Goal: Information Seeking & Learning: Learn about a topic

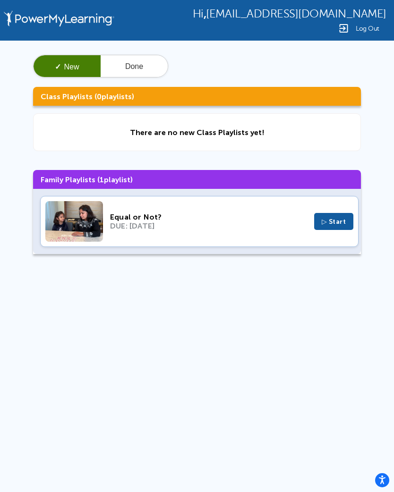
click at [329, 230] on button "▷ Start" at bounding box center [334, 221] width 40 height 17
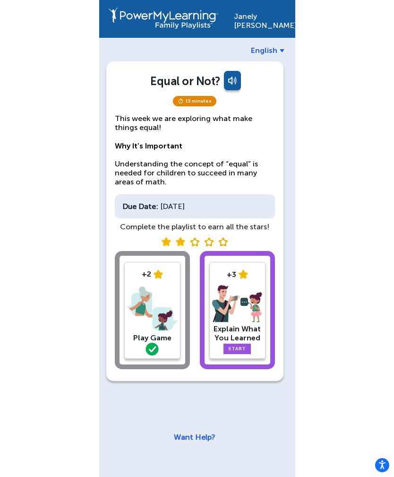
scroll to position [30, 0]
click at [158, 284] on img at bounding box center [152, 308] width 51 height 49
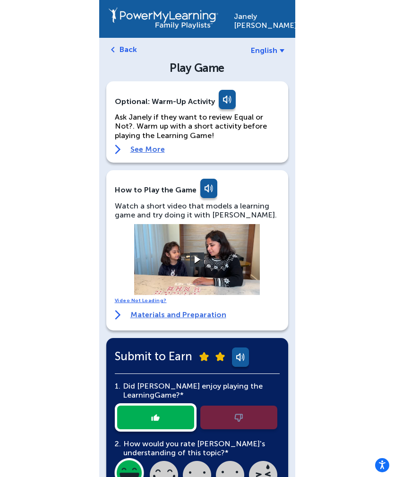
click at [123, 49] on link "Back" at bounding box center [128, 49] width 17 height 9
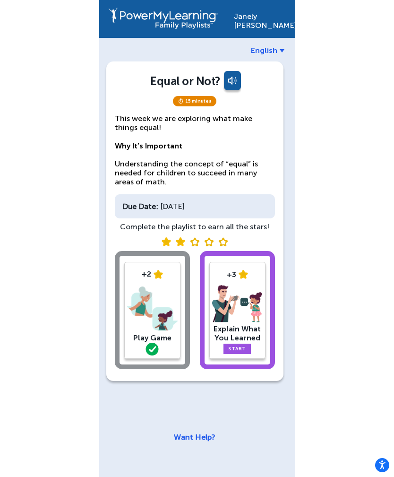
click at [239, 321] on img at bounding box center [237, 304] width 51 height 38
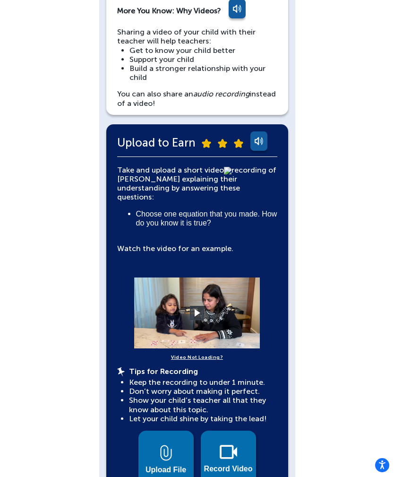
scroll to position [85, 0]
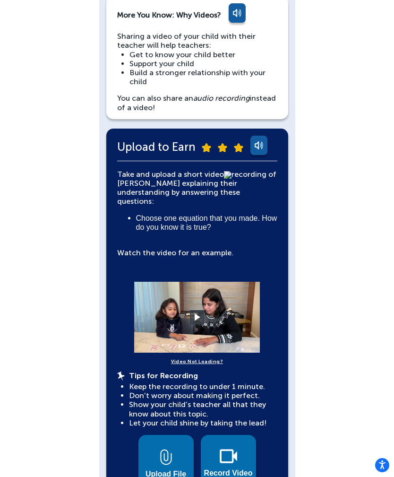
click at [215, 302] on video at bounding box center [197, 317] width 142 height 71
click at [204, 310] on button at bounding box center [197, 317] width 14 height 14
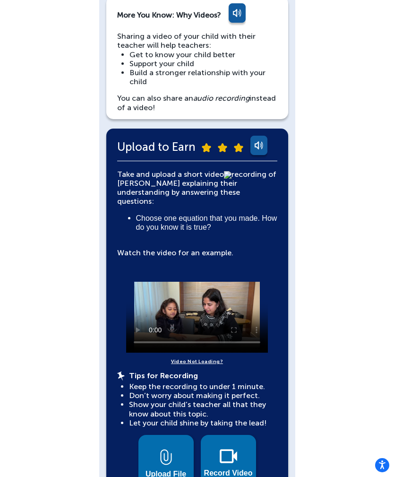
click at [231, 453] on img at bounding box center [228, 456] width 17 height 14
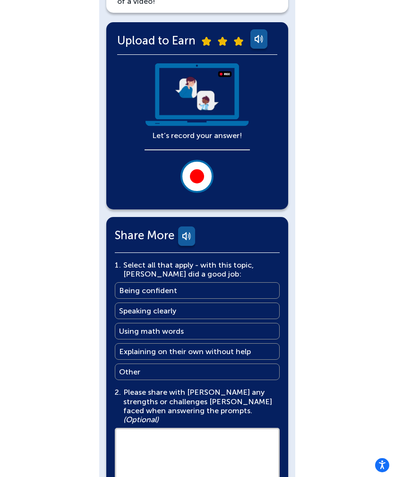
scroll to position [198, 0]
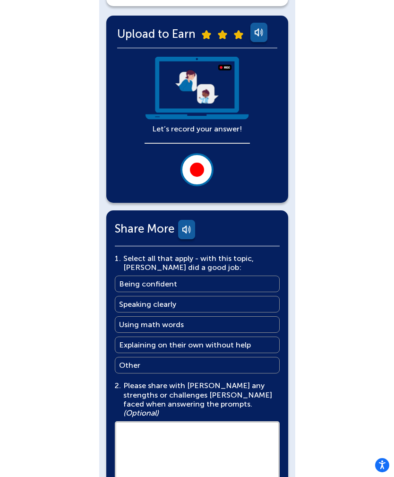
click at [199, 164] on div at bounding box center [197, 169] width 14 height 14
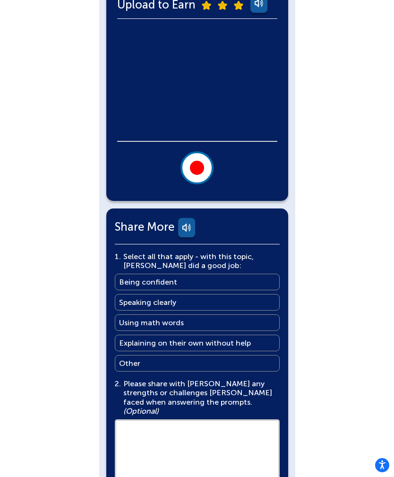
scroll to position [228, 0]
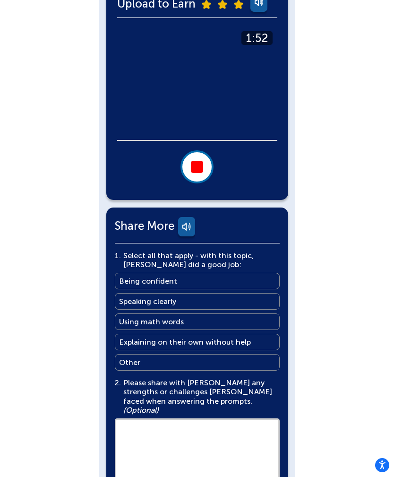
click at [197, 163] on div at bounding box center [197, 167] width 12 height 12
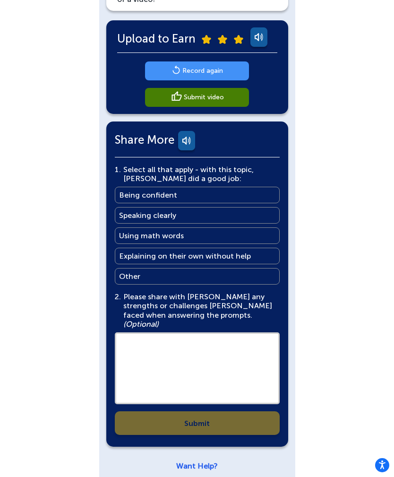
click at [225, 70] on link "Record again" at bounding box center [197, 70] width 104 height 19
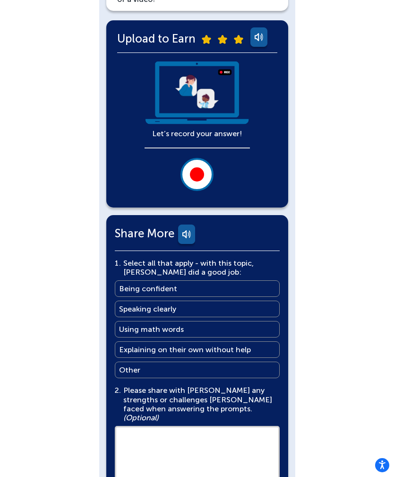
click at [198, 167] on div at bounding box center [197, 174] width 14 height 14
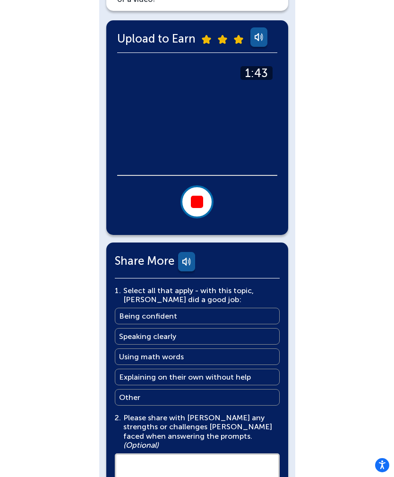
click at [205, 195] on button at bounding box center [196, 201] width 33 height 33
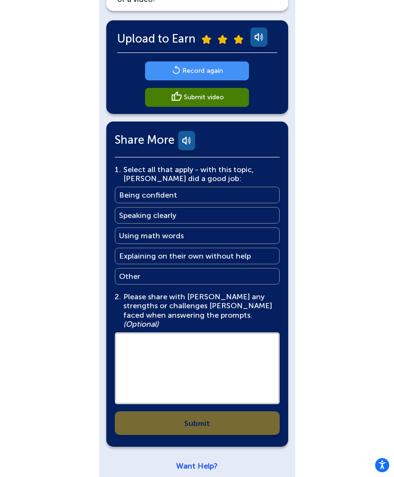
click at [232, 96] on link "Submit video" at bounding box center [197, 97] width 104 height 19
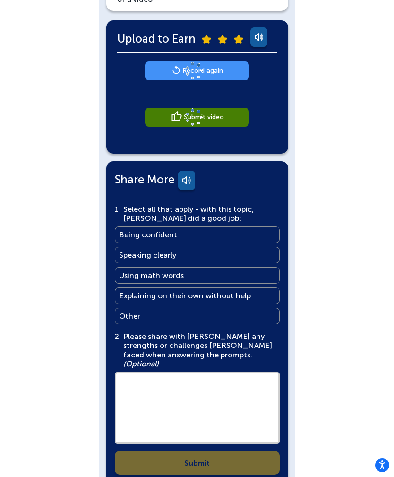
click at [375, 465] on div "[PERSON_NAME] English Back Explain What You Learned More You Know: Why Videos? …" at bounding box center [197, 166] width 394 height 719
click at [201, 234] on link "Being confident Being confident" at bounding box center [197, 234] width 165 height 17
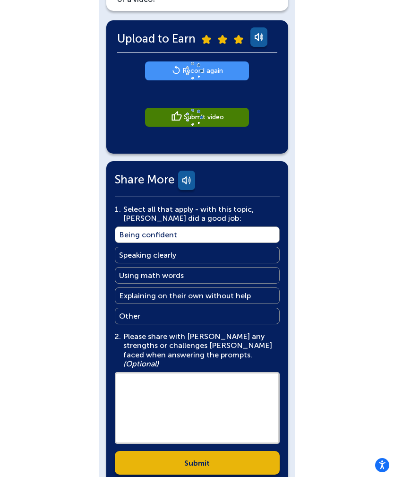
click at [190, 260] on link "Speaking clearly Speaking clearly" at bounding box center [197, 255] width 165 height 17
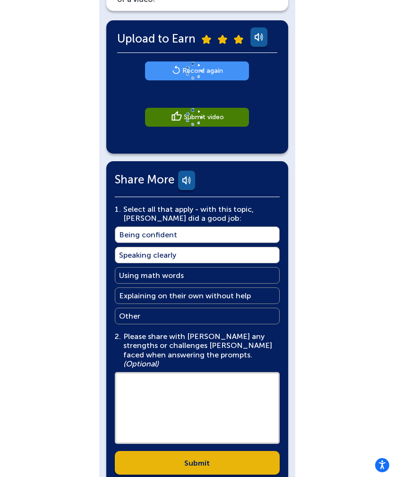
click at [192, 276] on link "Using math words Using math words" at bounding box center [197, 275] width 165 height 17
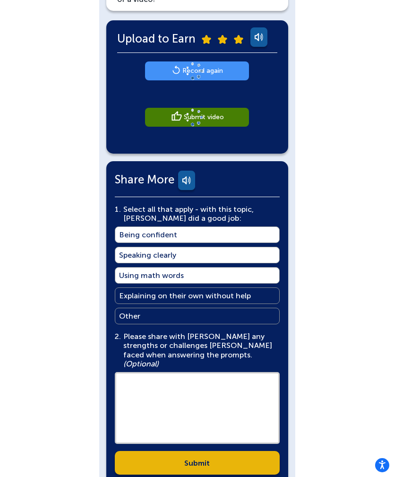
click at [236, 297] on main "Explaining on their own without help" at bounding box center [185, 295] width 132 height 9
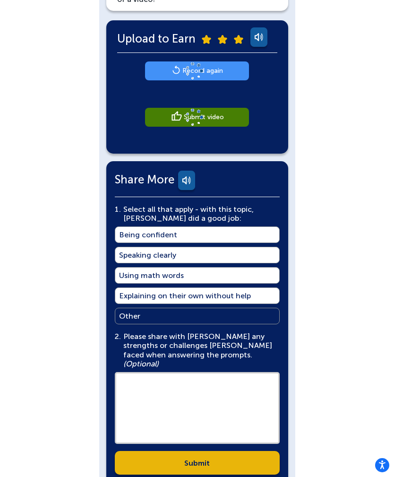
click at [158, 378] on textarea at bounding box center [197, 408] width 165 height 72
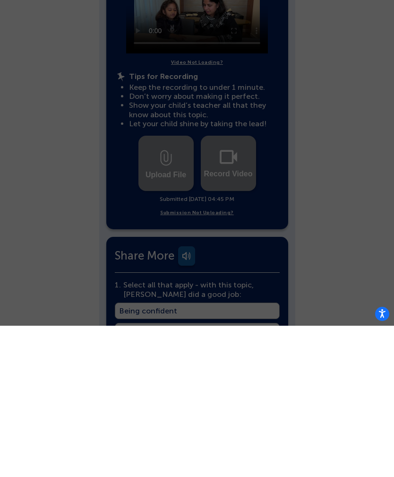
scroll to position [490, 0]
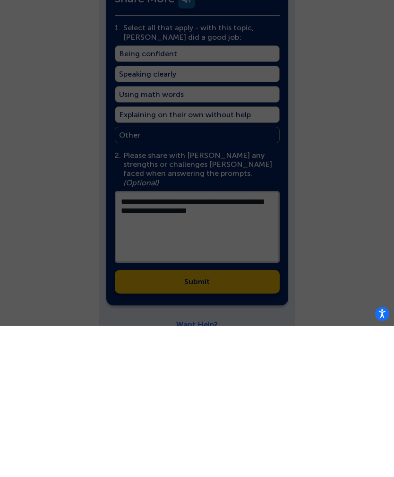
type textarea "**********"
click at [331, 240] on div at bounding box center [197, 238] width 394 height 477
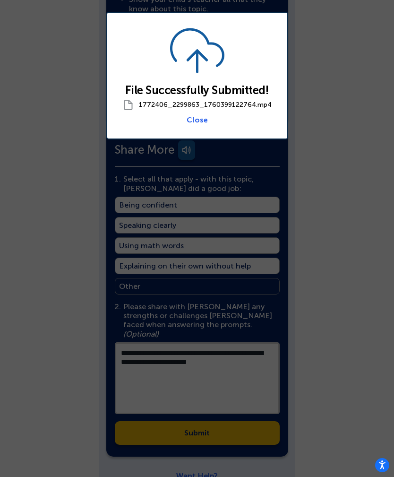
click at [199, 120] on link "Close" at bounding box center [197, 119] width 21 height 9
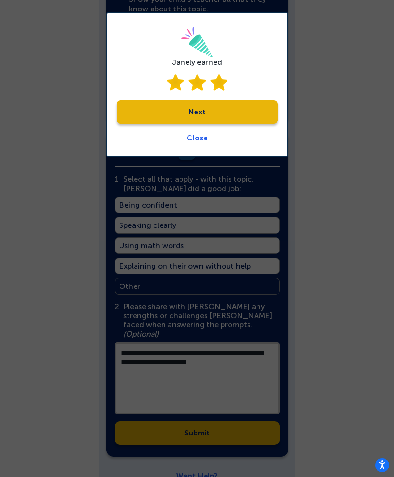
click at [221, 113] on link "Next" at bounding box center [197, 112] width 161 height 24
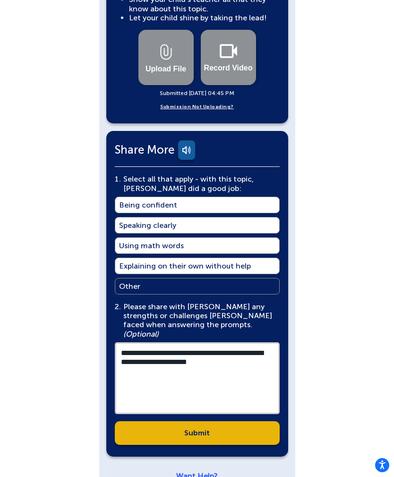
click at [216, 421] on link "Submit" at bounding box center [197, 433] width 165 height 24
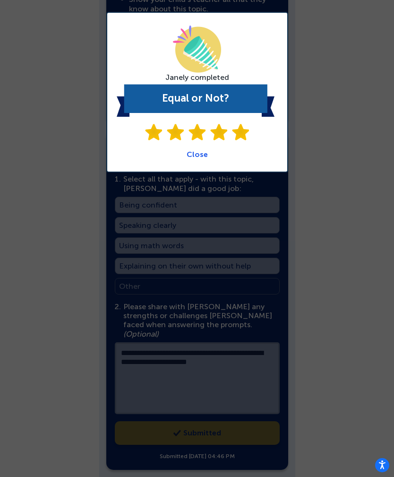
click at [202, 152] on link "Close" at bounding box center [197, 154] width 21 height 9
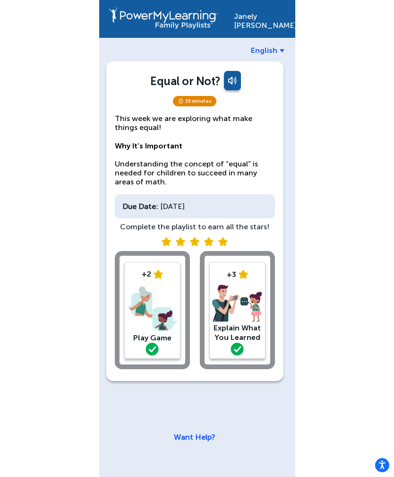
scroll to position [30, 0]
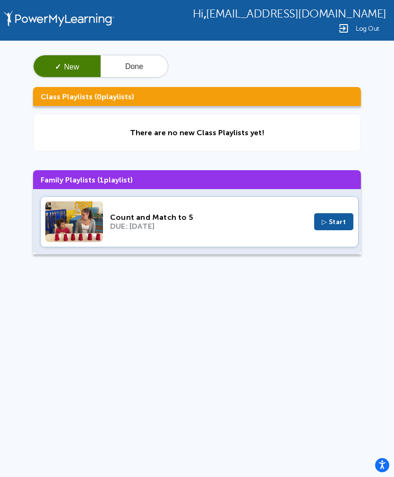
click at [335, 223] on span "▷ Start" at bounding box center [334, 222] width 25 height 8
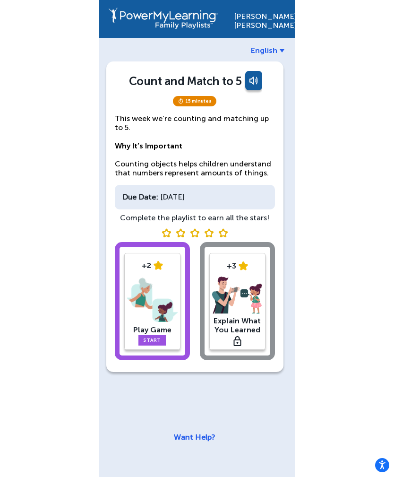
click at [164, 299] on img at bounding box center [152, 299] width 51 height 49
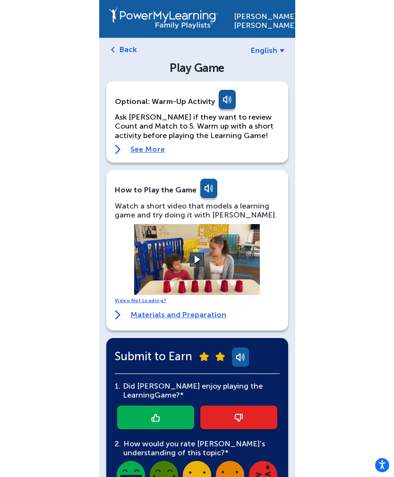
click at [202, 264] on button at bounding box center [197, 259] width 14 height 14
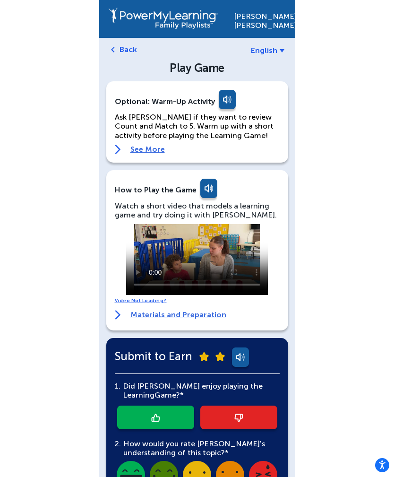
click at [139, 233] on video at bounding box center [197, 259] width 142 height 71
click at [123, 46] on link "Back" at bounding box center [128, 49] width 17 height 9
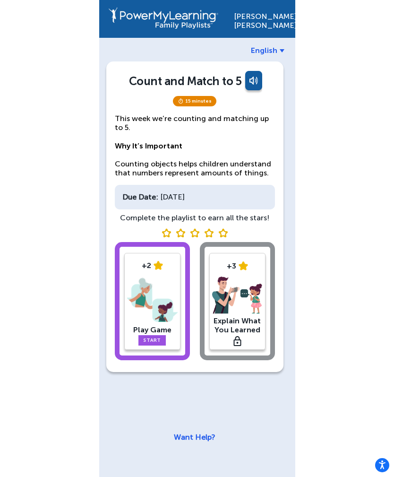
click at [232, 283] on div "+2 Play Game Start +3 Explain What You Learned" at bounding box center [195, 303] width 160 height 122
click at [247, 294] on div "+2 Play Game Start +3 Explain What You Learned" at bounding box center [195, 303] width 160 height 122
click at [246, 298] on div "+2 Play Game Start +3 Explain What You Learned" at bounding box center [195, 303] width 160 height 122
click at [242, 295] on div "+2 Play Game Start +3 Explain What You Learned" at bounding box center [195, 303] width 160 height 122
click at [243, 301] on div "+2 Play Game Start +3 Explain What You Learned" at bounding box center [195, 303] width 160 height 122
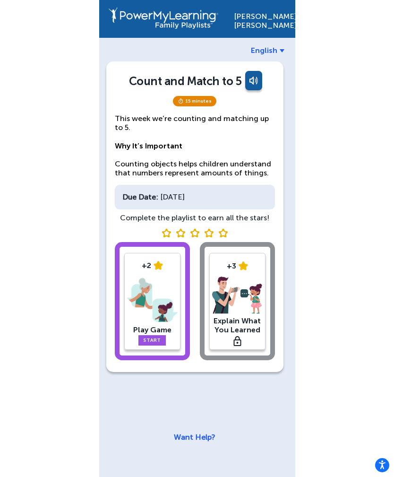
click at [152, 292] on img at bounding box center [152, 299] width 51 height 49
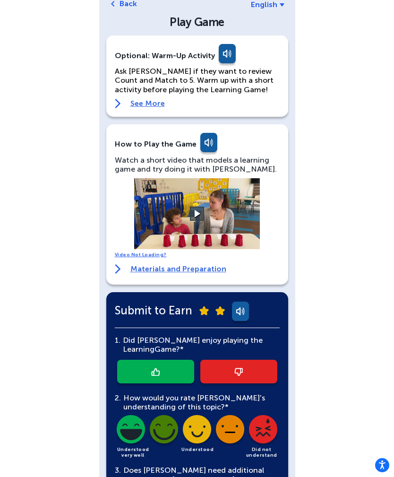
scroll to position [131, 0]
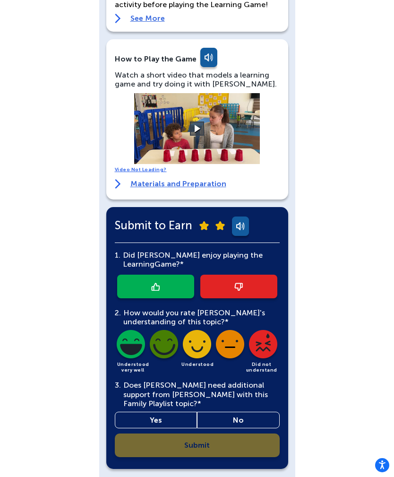
click at [159, 279] on link at bounding box center [155, 286] width 77 height 24
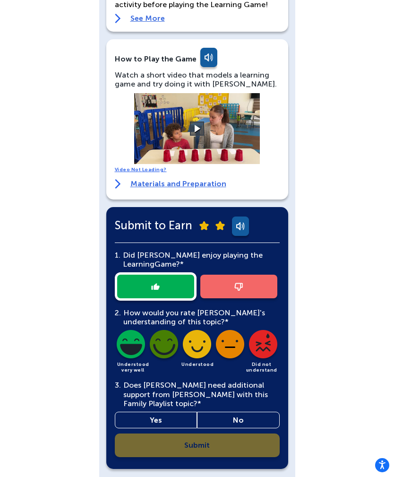
click at [158, 417] on link "Yes" at bounding box center [156, 419] width 83 height 17
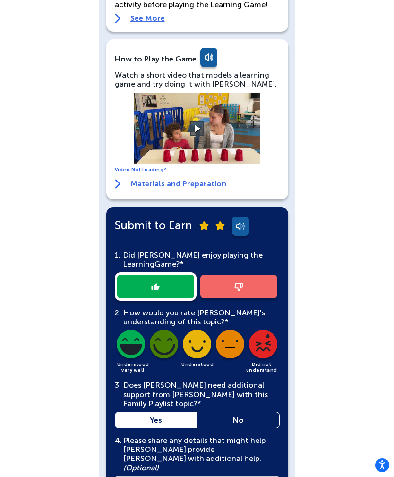
click at [234, 419] on link "No" at bounding box center [238, 419] width 83 height 17
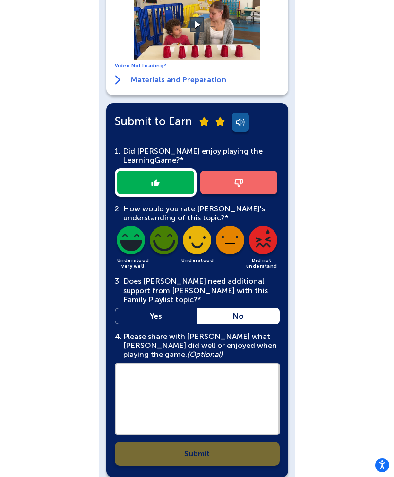
scroll to position [243, 0]
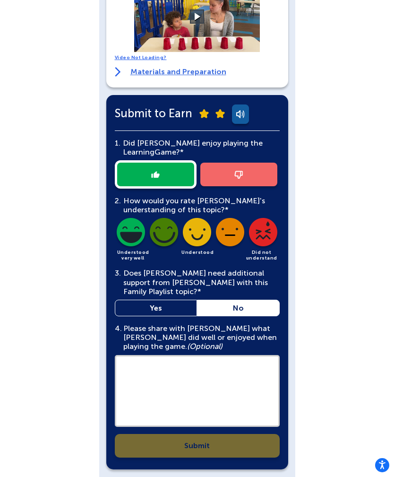
click at [244, 395] on textarea at bounding box center [197, 391] width 165 height 72
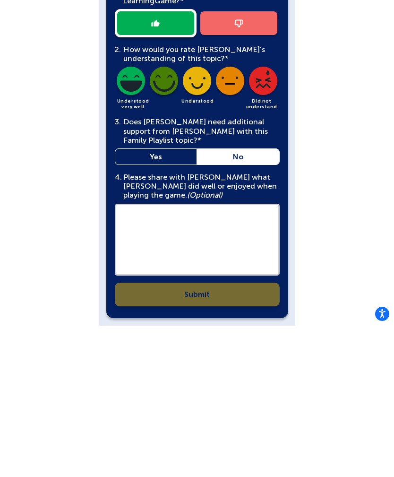
click at [131, 218] on img at bounding box center [131, 234] width 32 height 32
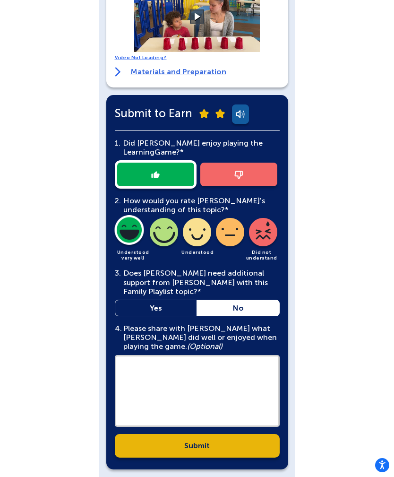
click at [207, 450] on link "Submit" at bounding box center [197, 446] width 165 height 24
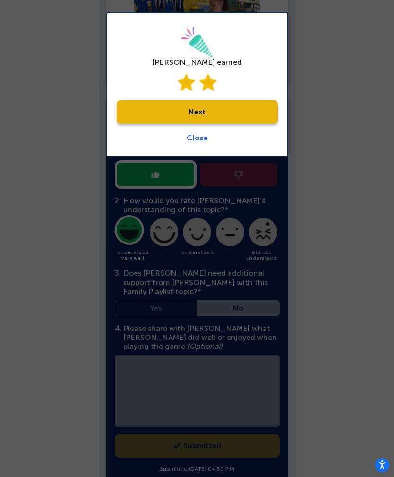
click at [232, 107] on link "Next" at bounding box center [197, 112] width 161 height 24
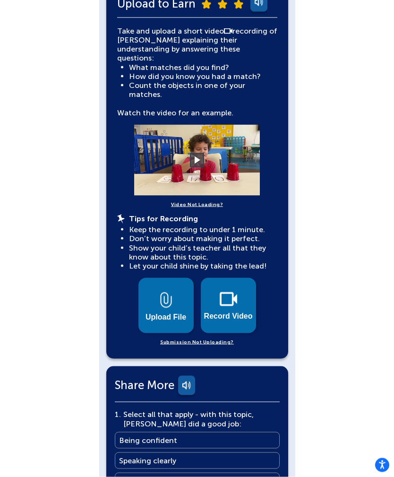
click at [230, 149] on video at bounding box center [197, 160] width 142 height 71
click at [223, 136] on video at bounding box center [197, 159] width 142 height 71
click at [194, 153] on button at bounding box center [197, 160] width 14 height 14
